Goal: Information Seeking & Learning: Learn about a topic

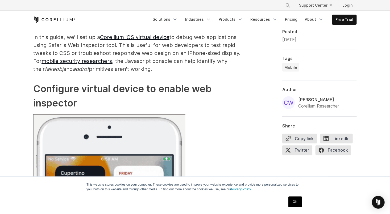
scroll to position [337, 0]
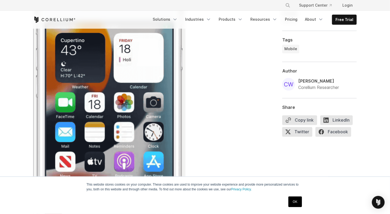
scroll to position [471, 0]
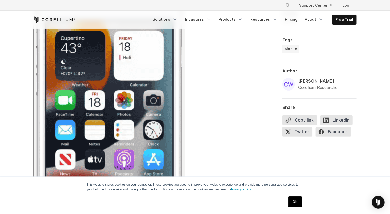
click at [296, 205] on link "OK" at bounding box center [295, 202] width 14 height 11
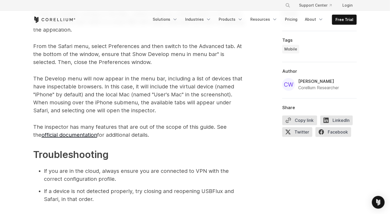
scroll to position [866, 0]
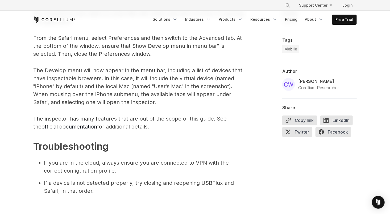
scroll to position [873, 0]
